Goal: Find specific page/section: Find specific page/section

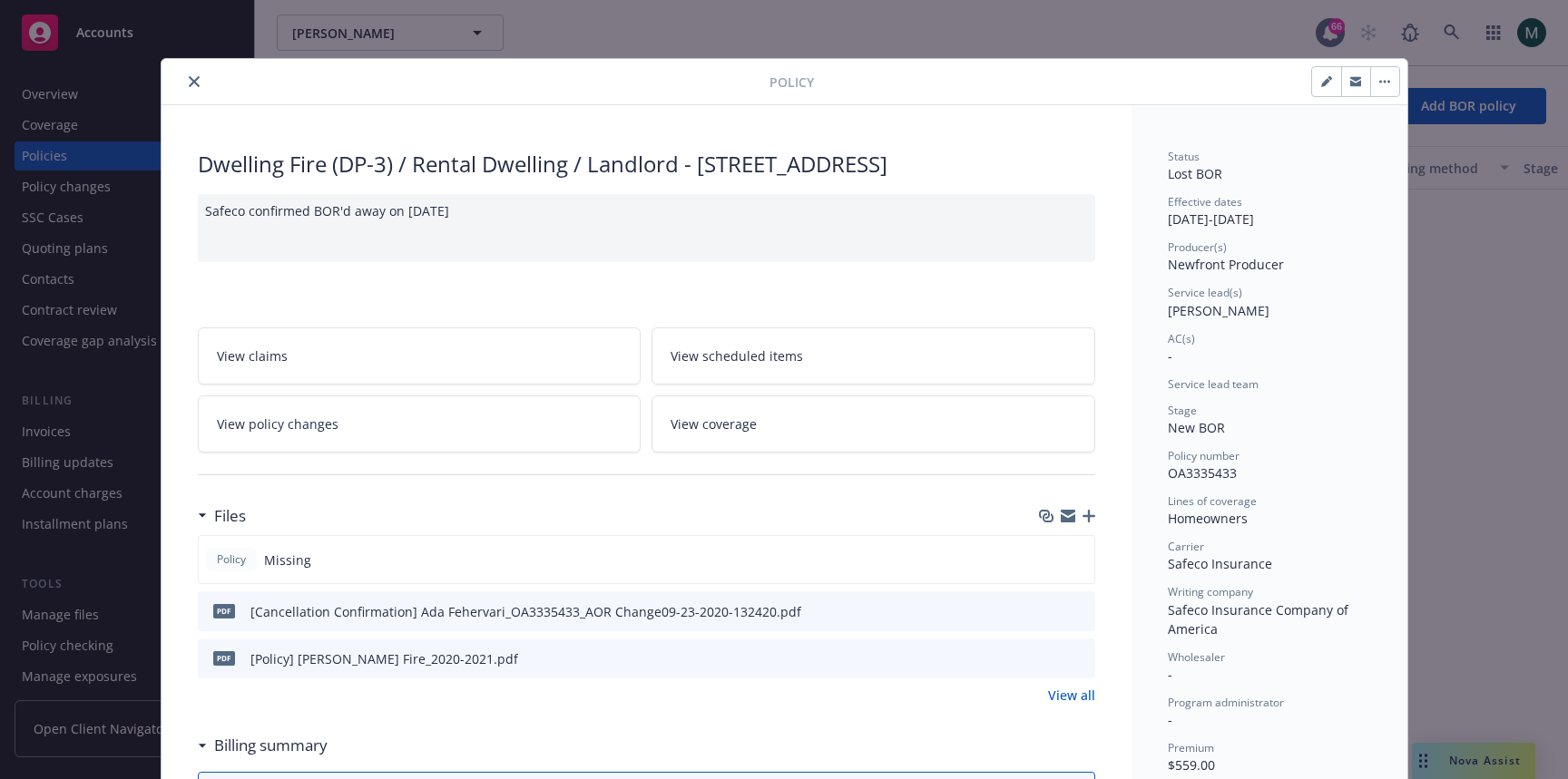
click at [1214, 46] on div "Policy Dwelling Fire (DP-3) / Rental Dwelling / Landlord - [GEOGRAPHIC_DATA] Sa…" at bounding box center [784, 389] width 1568 height 779
click at [1367, 22] on div "Policy Dwelling Fire (DP-3) / Rental Dwelling / Landlord - [GEOGRAPHIC_DATA] Sa…" at bounding box center [784, 389] width 1568 height 779
click at [816, 45] on div "Policy Dwelling Fire (DP-3) / Rental Dwelling / Landlord - [GEOGRAPHIC_DATA] Sa…" at bounding box center [784, 389] width 1568 height 779
click at [192, 89] on button "close" at bounding box center [194, 82] width 22 height 22
